Goal: Information Seeking & Learning: Learn about a topic

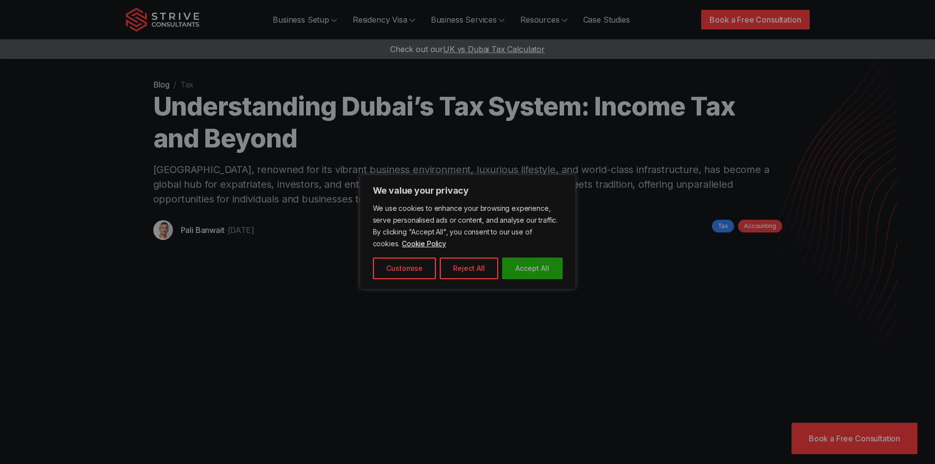
click at [537, 272] on button "Accept All" at bounding box center [532, 269] width 60 height 22
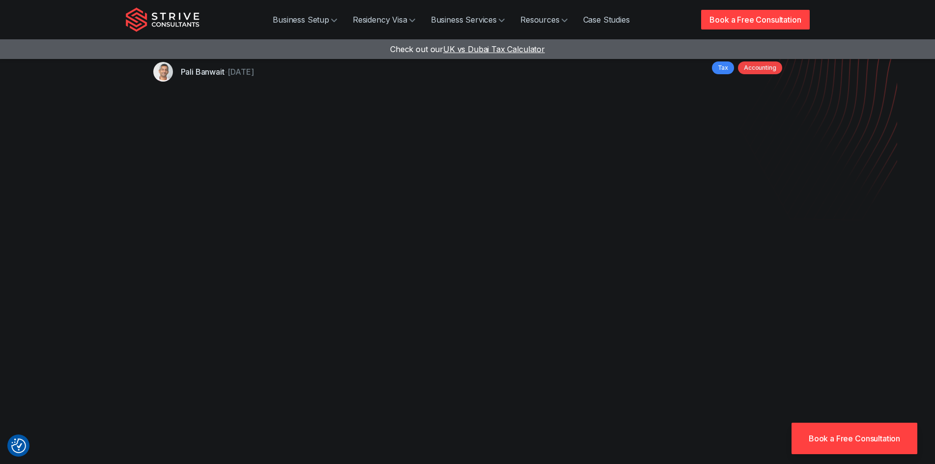
scroll to position [197, 0]
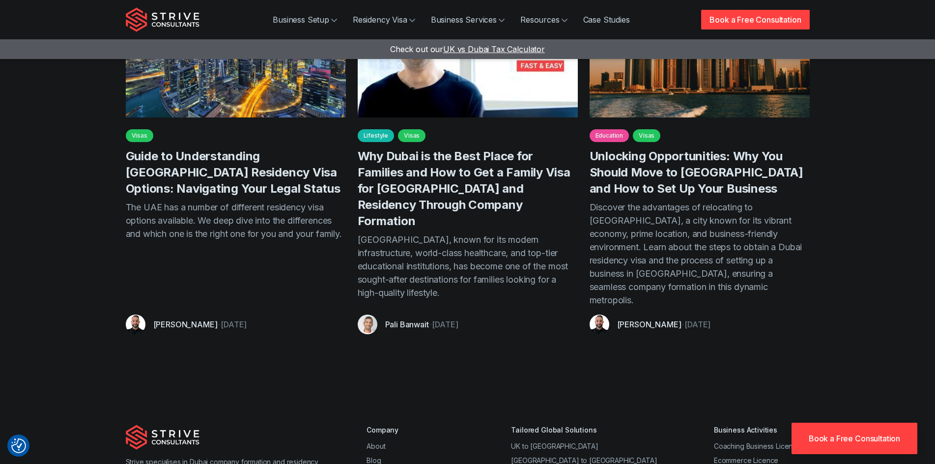
scroll to position [5106, 0]
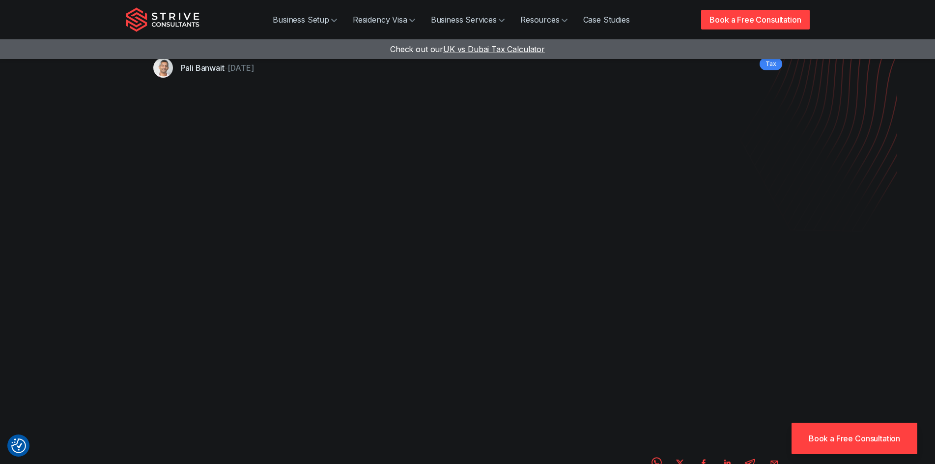
scroll to position [197, 0]
